Goal: Task Accomplishment & Management: Manage account settings

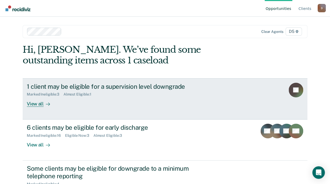
click at [65, 107] on link "1 client may be eligible for a supervision level downgrade Marked Ineligible : …" at bounding box center [165, 98] width 285 height 41
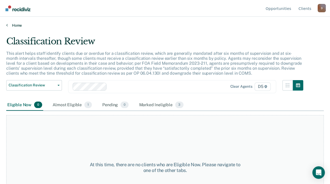
click at [10, 26] on link "Home" at bounding box center [165, 25] width 318 height 5
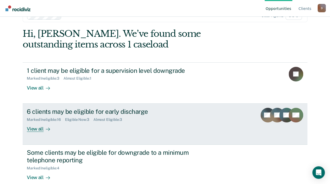
scroll to position [24, 0]
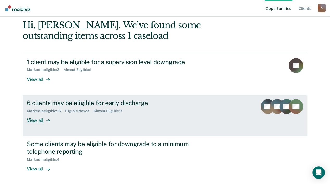
click at [56, 120] on div "View all" at bounding box center [41, 118] width 29 height 10
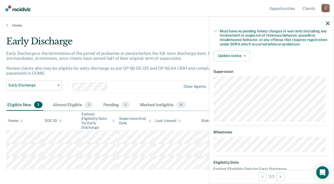
scroll to position [104, 0]
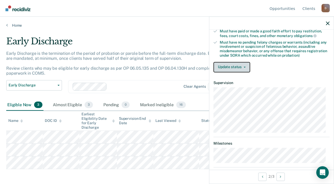
click at [233, 68] on button "Update status" at bounding box center [231, 67] width 37 height 10
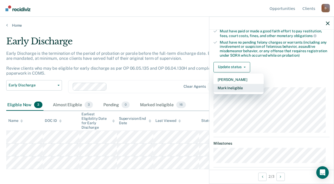
click at [239, 87] on button "Mark Ineligible" at bounding box center [238, 88] width 50 height 8
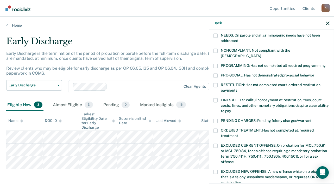
scroll to position [78, 0]
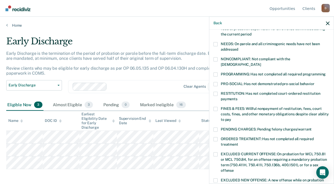
drag, startPoint x: 217, startPoint y: 59, endPoint x: 221, endPoint y: 66, distance: 8.8
click at [218, 60] on label "NONCOMPLIANT: Not compliant with the order of supervision" at bounding box center [271, 62] width 116 height 11
click at [261, 62] on input "NONCOMPLIANT: Not compliant with the order of supervision" at bounding box center [261, 62] width 0 height 0
click at [216, 127] on span at bounding box center [215, 129] width 4 height 4
click at [312, 127] on input "PENDING CHARGES: Pending felony charges/warrant" at bounding box center [312, 127] width 0 height 0
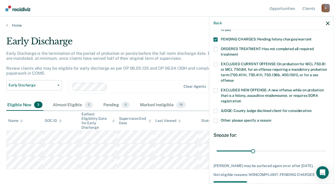
scroll to position [156, 0]
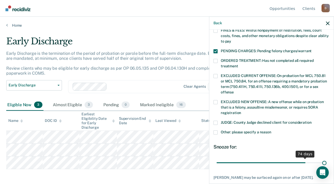
drag, startPoint x: 251, startPoint y: 155, endPoint x: 335, endPoint y: 156, distance: 83.1
type input "90"
click at [326, 158] on input "range" at bounding box center [272, 162] width 110 height 9
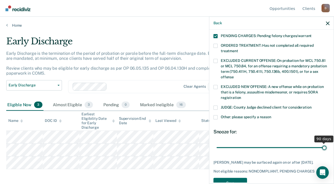
scroll to position [185, 0]
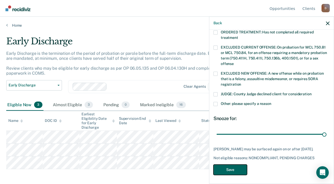
click at [237, 169] on button "Save" at bounding box center [230, 169] width 34 height 11
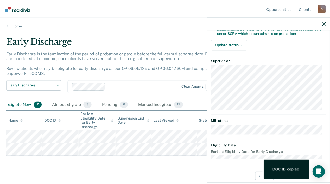
scroll to position [121, 0]
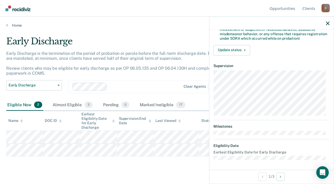
click at [169, 167] on main "Early Discharge Early Discharge is the termination of the period of probation o…" at bounding box center [167, 105] width 334 height 154
click at [326, 22] on icon "button" at bounding box center [328, 23] width 4 height 4
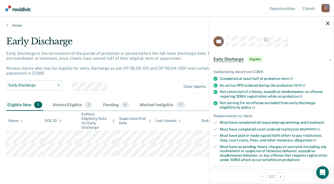
drag, startPoint x: 131, startPoint y: 169, endPoint x: 75, endPoint y: 121, distance: 73.7
click at [130, 168] on main "Early Discharge Early Discharge is the termination of the period of probation o…" at bounding box center [167, 105] width 334 height 154
click at [8, 25] on link "Home" at bounding box center [167, 25] width 322 height 5
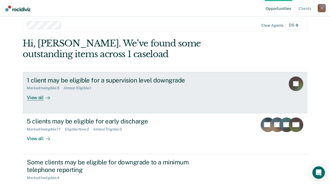
scroll to position [24, 0]
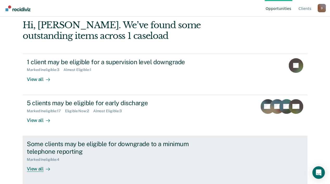
click at [56, 168] on div "View all" at bounding box center [41, 166] width 29 height 10
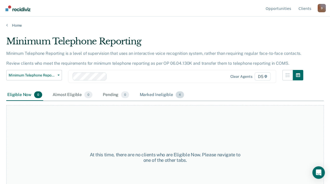
click at [145, 100] on div "Marked Ineligible 4" at bounding box center [162, 94] width 47 height 11
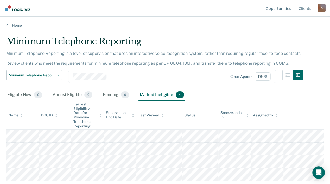
scroll to position [6, 0]
click at [6, 19] on div "Home" at bounding box center [165, 22] width 330 height 11
click at [15, 23] on link "Home" at bounding box center [165, 25] width 318 height 5
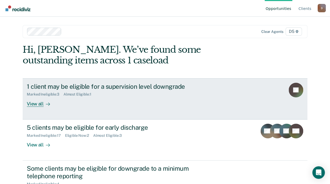
click at [56, 103] on div "View all" at bounding box center [41, 101] width 29 height 10
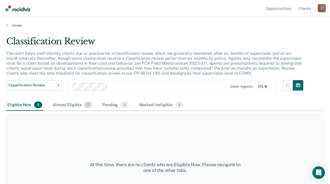
click at [79, 111] on div "Almost Eligible 1" at bounding box center [72, 104] width 41 height 11
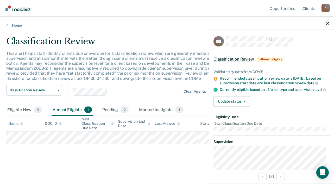
click at [37, 155] on div "Classification Review This alert helps staff identify clients due or overdue fo…" at bounding box center [167, 98] width 322 height 125
click at [7, 24] on icon at bounding box center [7, 25] width 2 height 4
